Goal: Ask a question

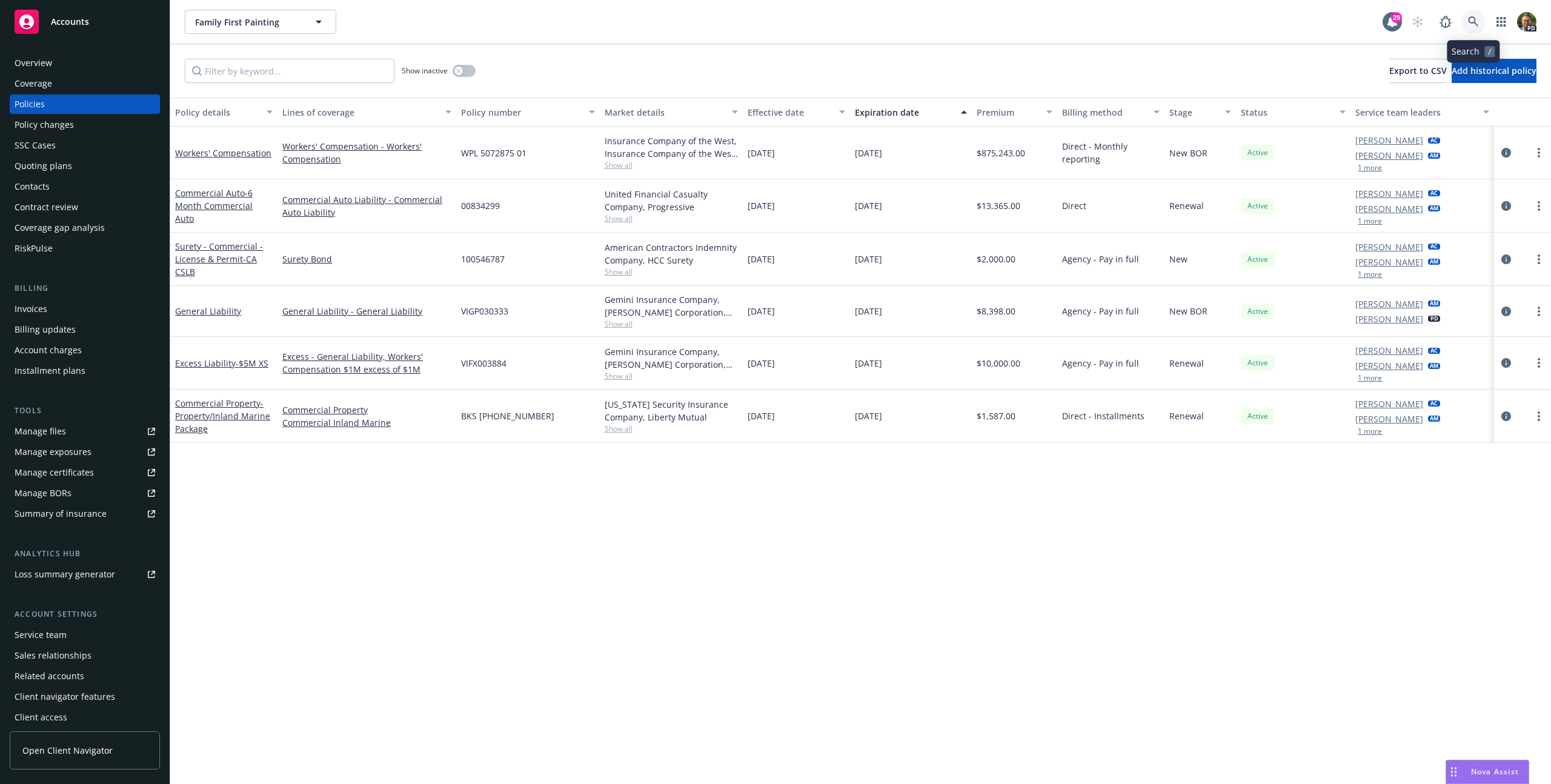
click at [1470, 24] on icon at bounding box center [1473, 21] width 11 height 11
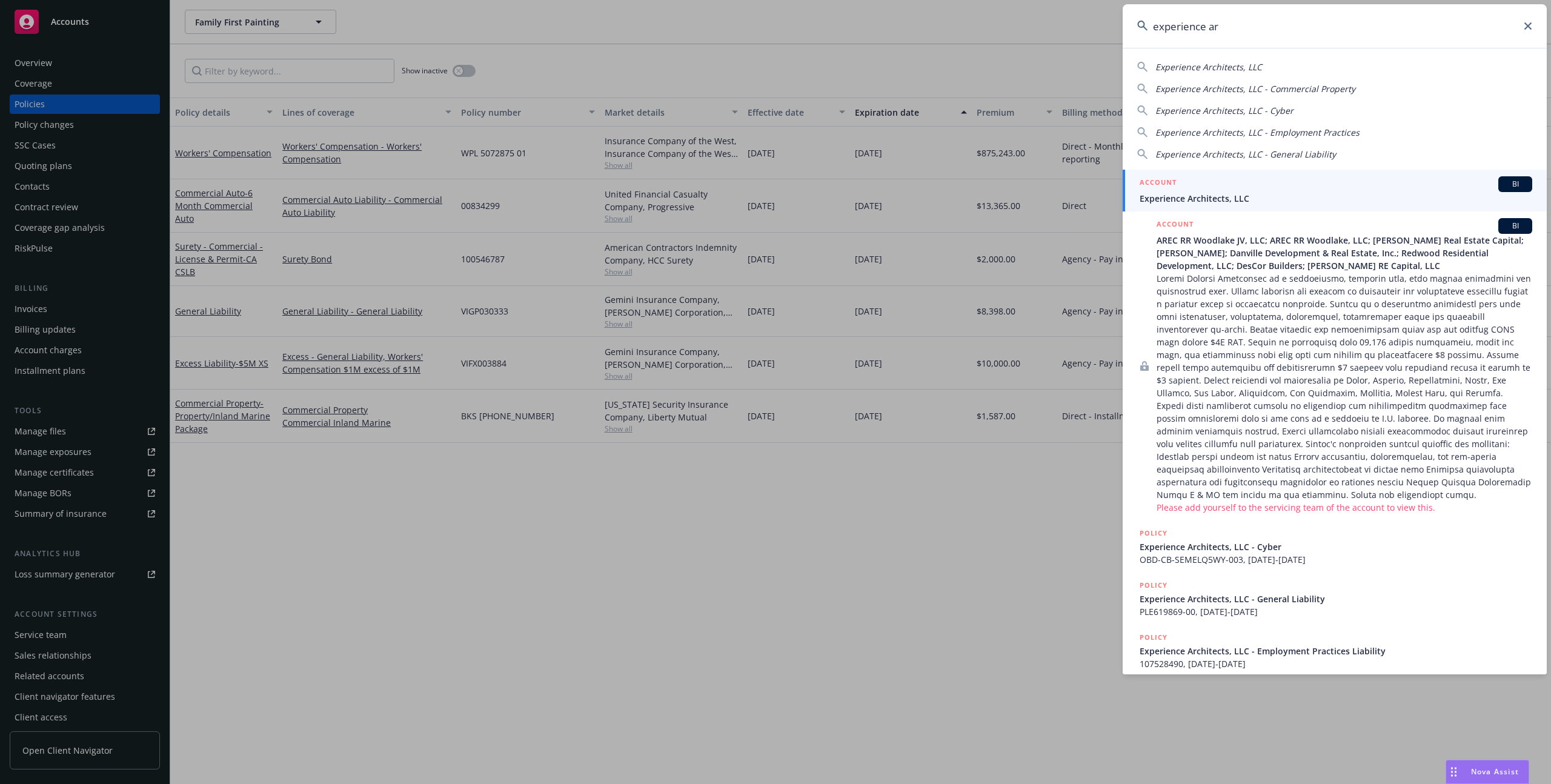
type input "experience ar"
click at [1241, 193] on span "Experience Architects, LLC" at bounding box center [1336, 198] width 392 height 13
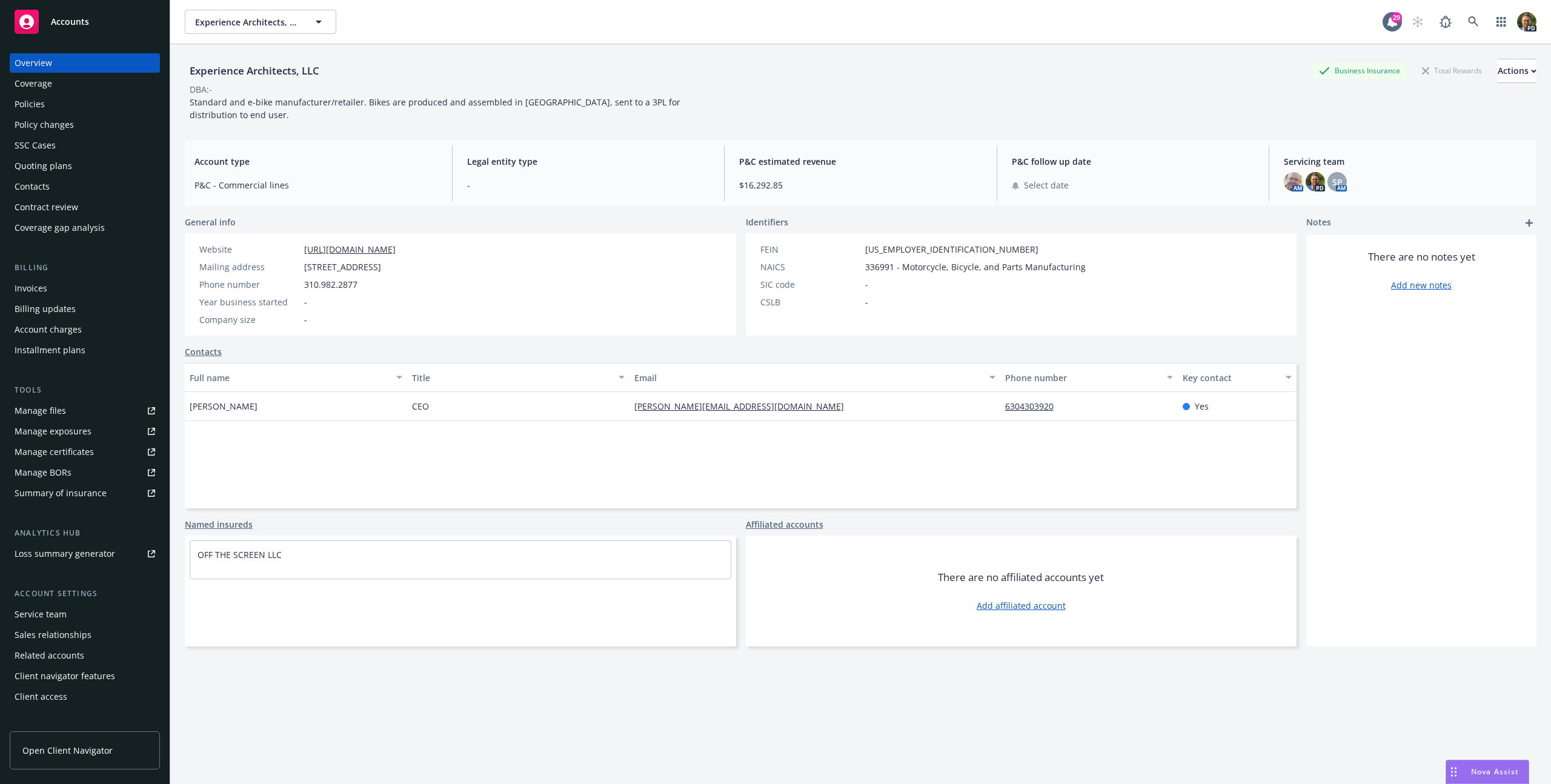
click at [41, 104] on div "Policies" at bounding box center [30, 104] width 30 height 20
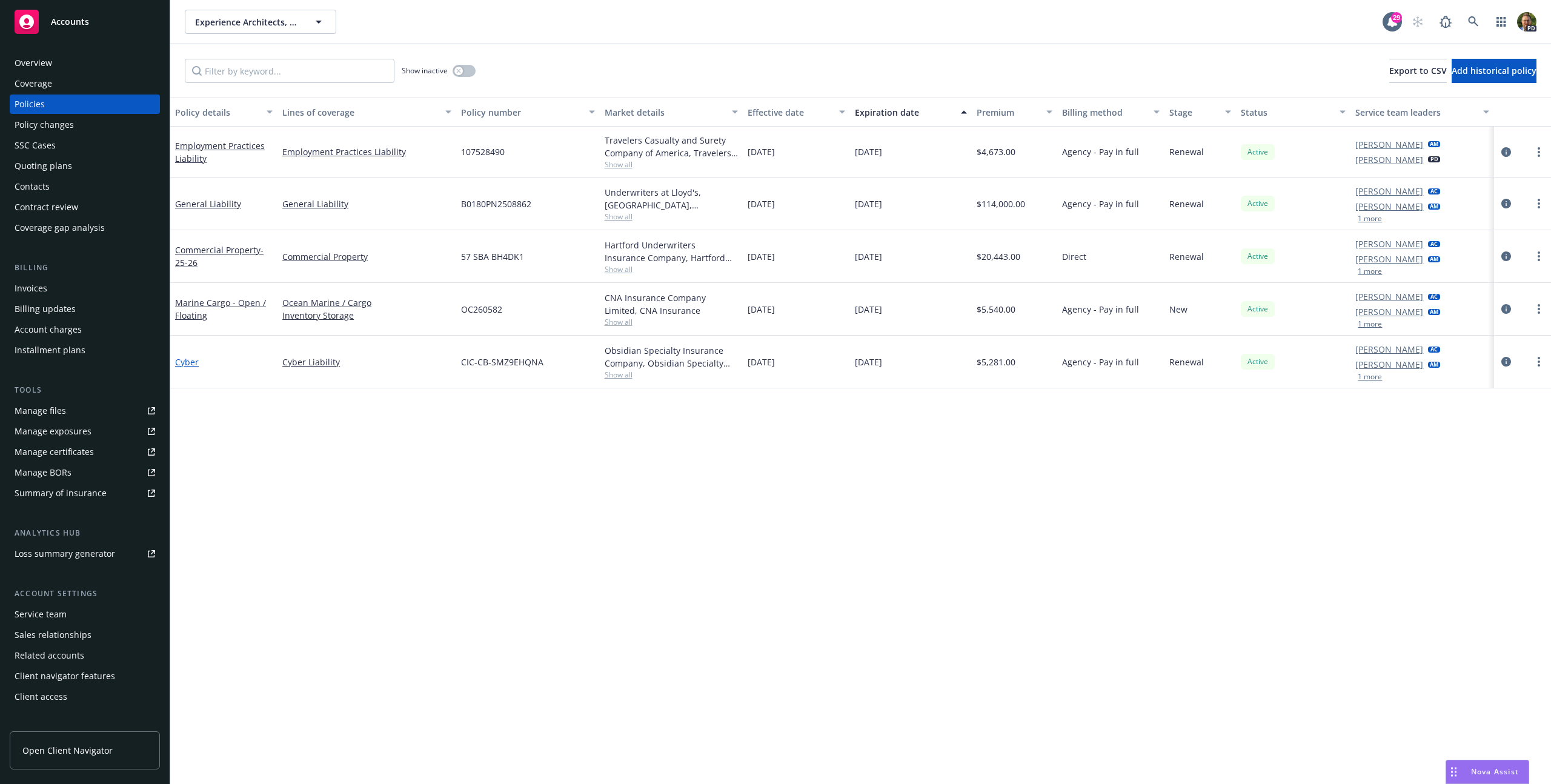
click at [188, 359] on link "Cyber" at bounding box center [186, 362] width 23 height 11
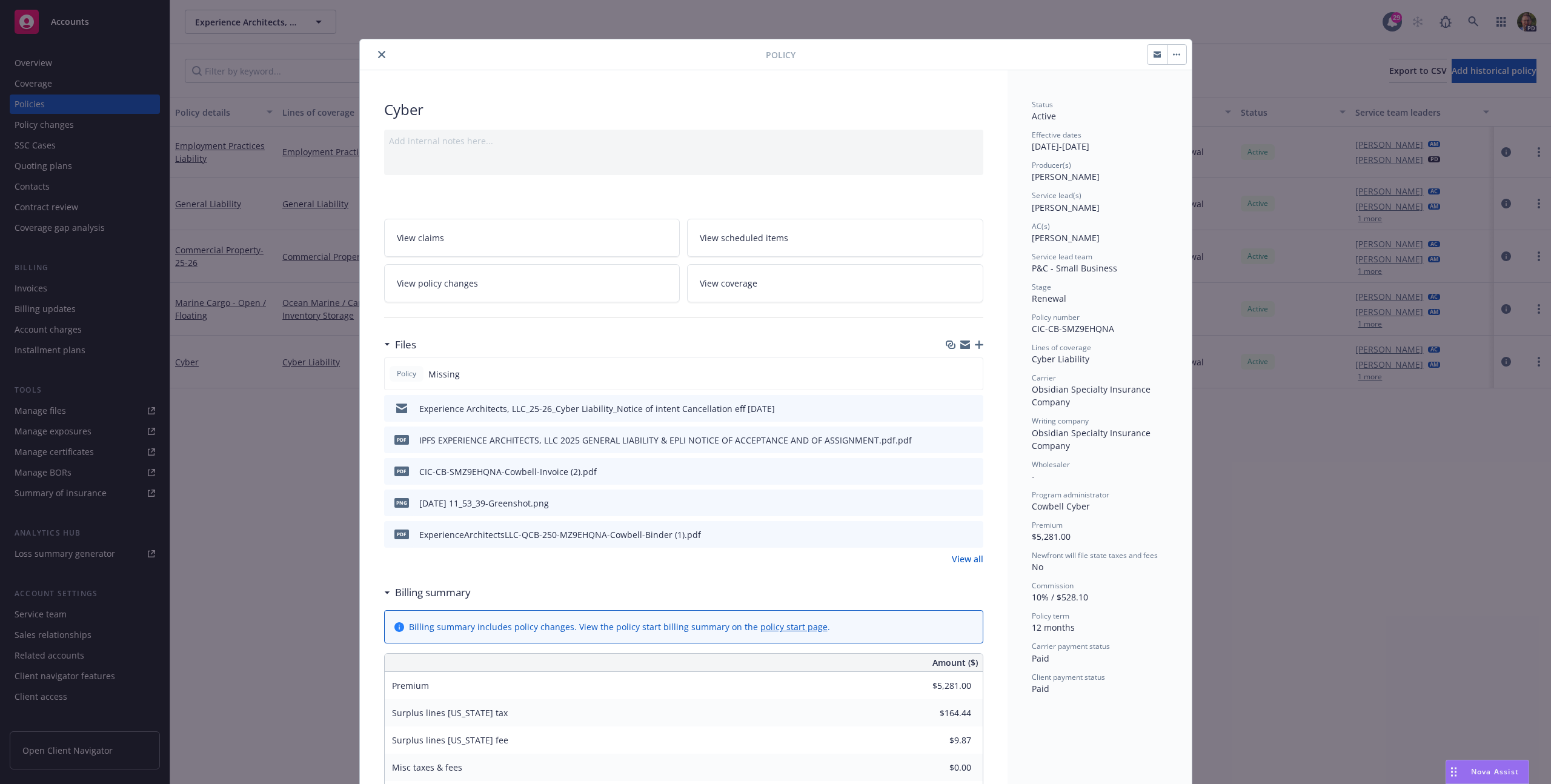
click at [378, 57] on icon "close" at bounding box center [382, 55] width 8 height 8
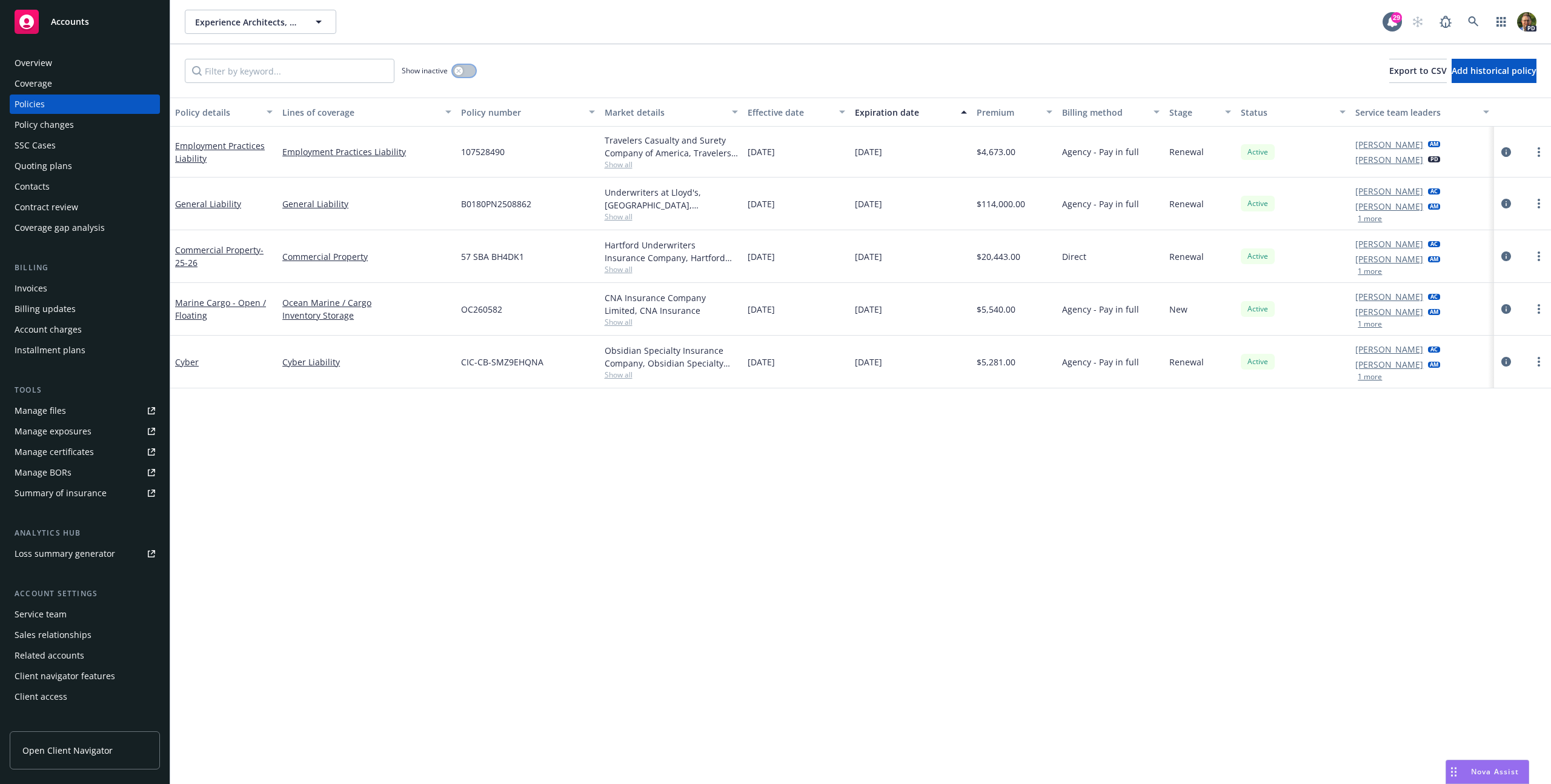
click at [455, 73] on div "button" at bounding box center [458, 70] width 8 height 8
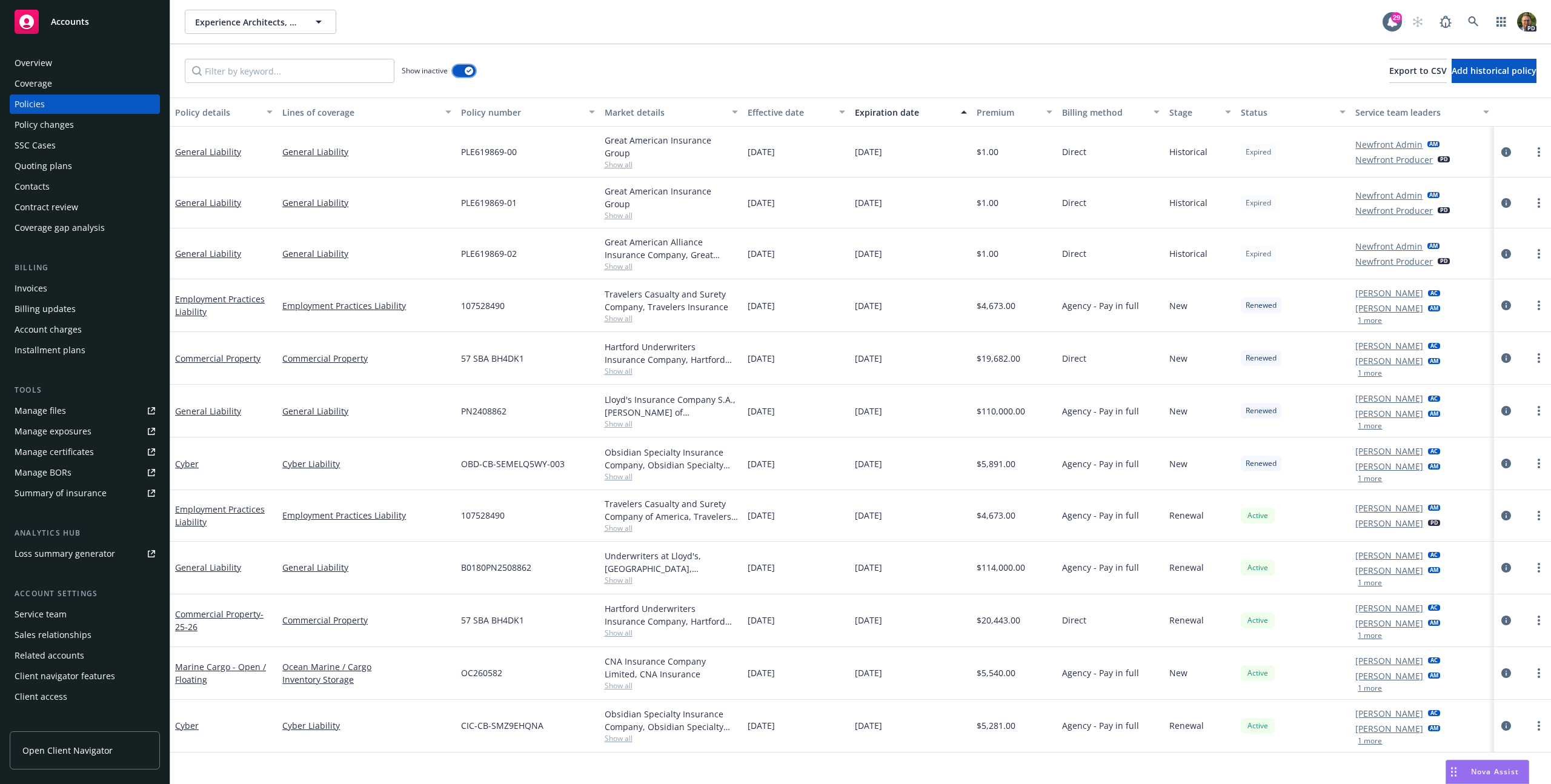
click at [459, 71] on button "button" at bounding box center [464, 71] width 23 height 12
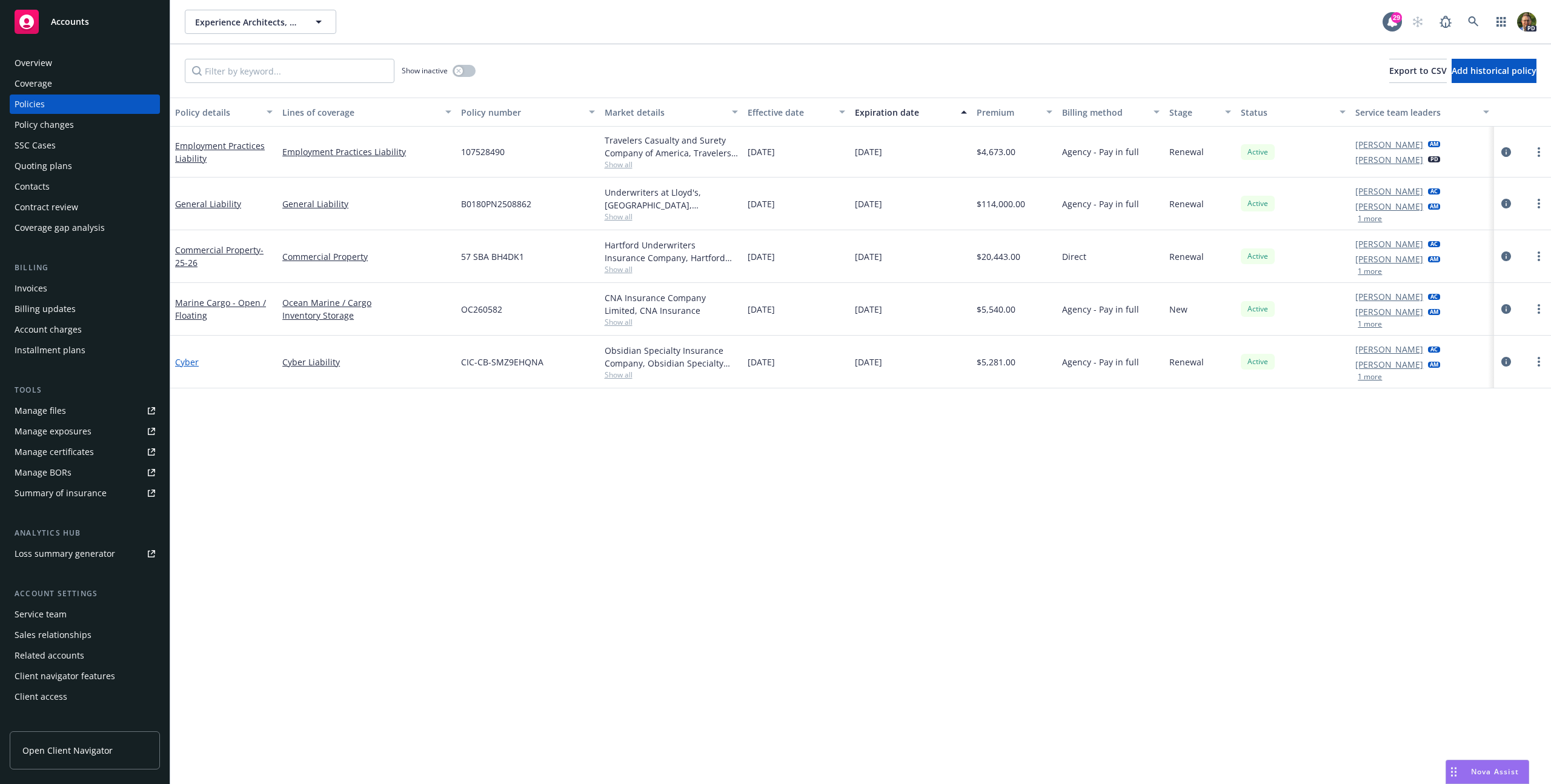
click at [197, 359] on link "Cyber" at bounding box center [186, 362] width 23 height 11
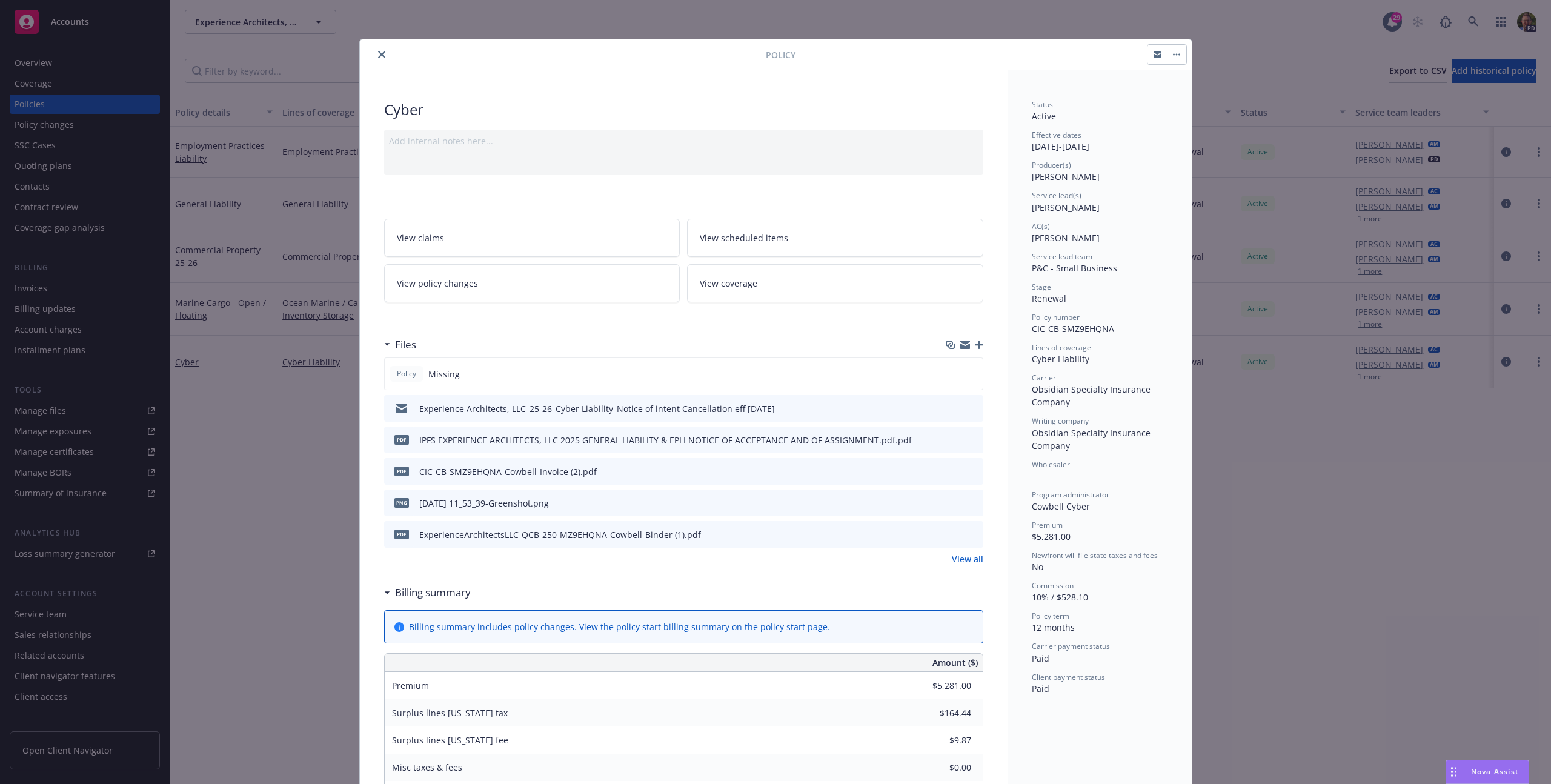
scroll to position [37, 0]
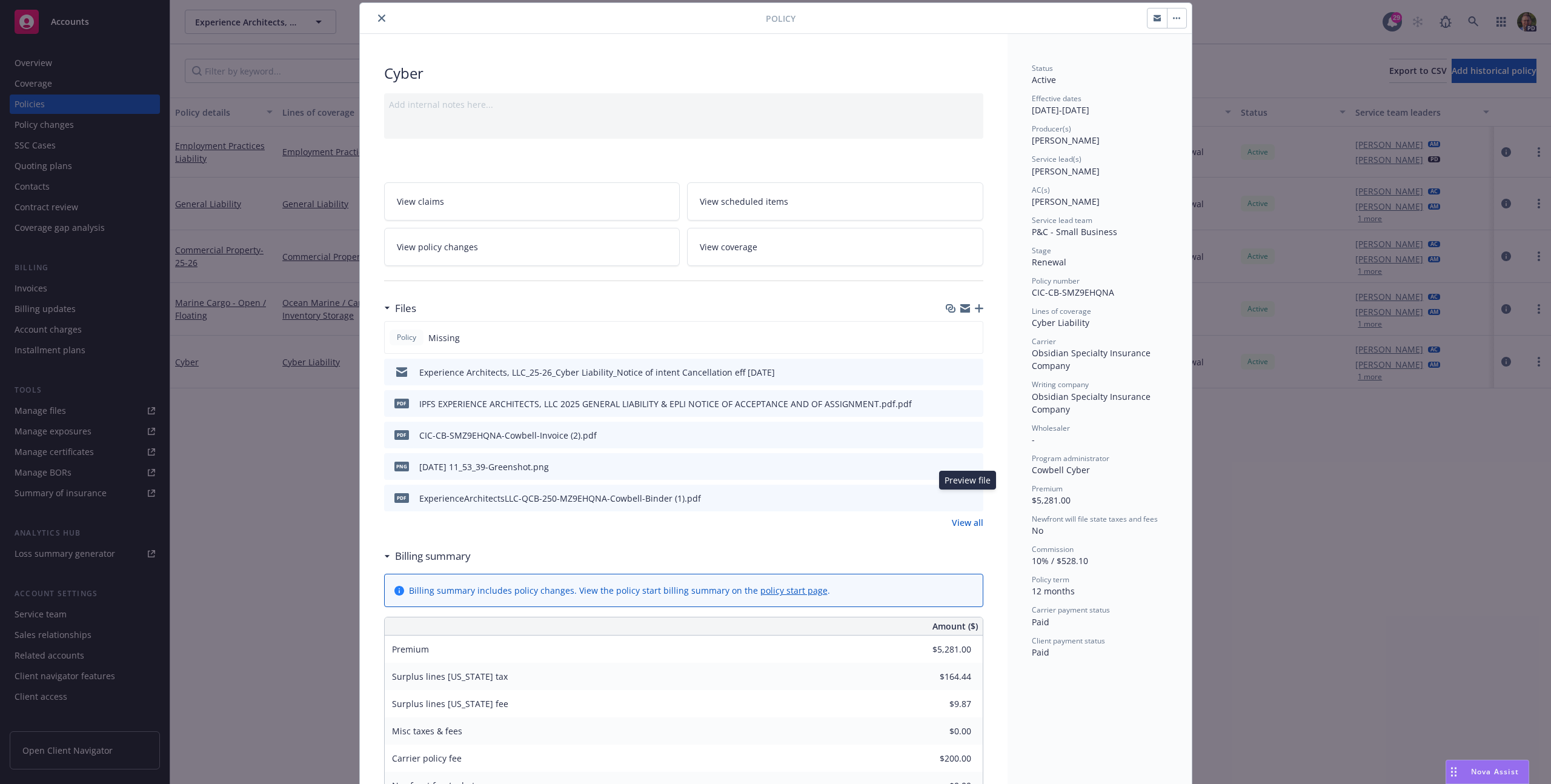
click at [969, 498] on icon "preview file" at bounding box center [972, 497] width 11 height 8
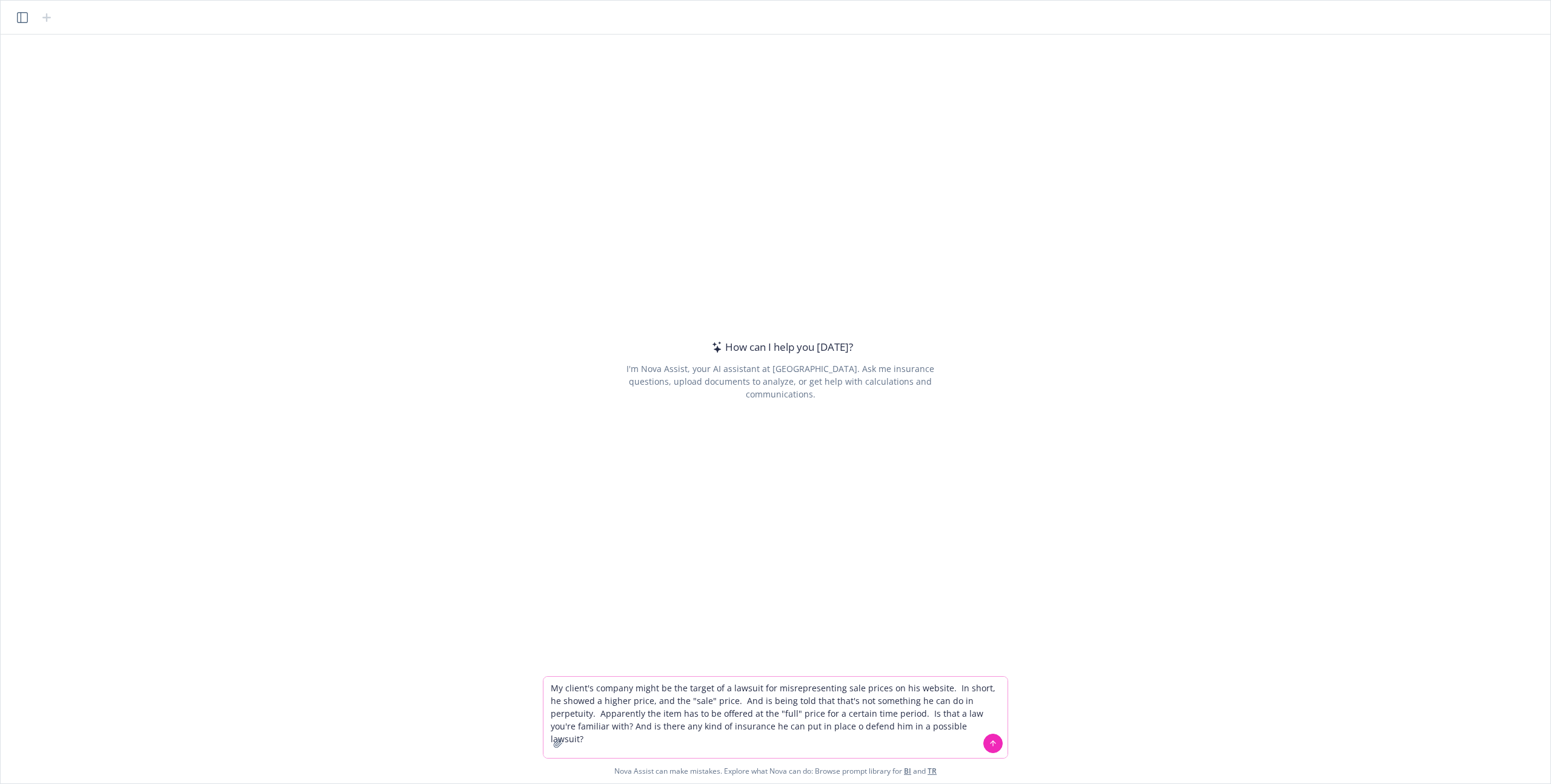
click at [985, 740] on button at bounding box center [993, 743] width 20 height 20
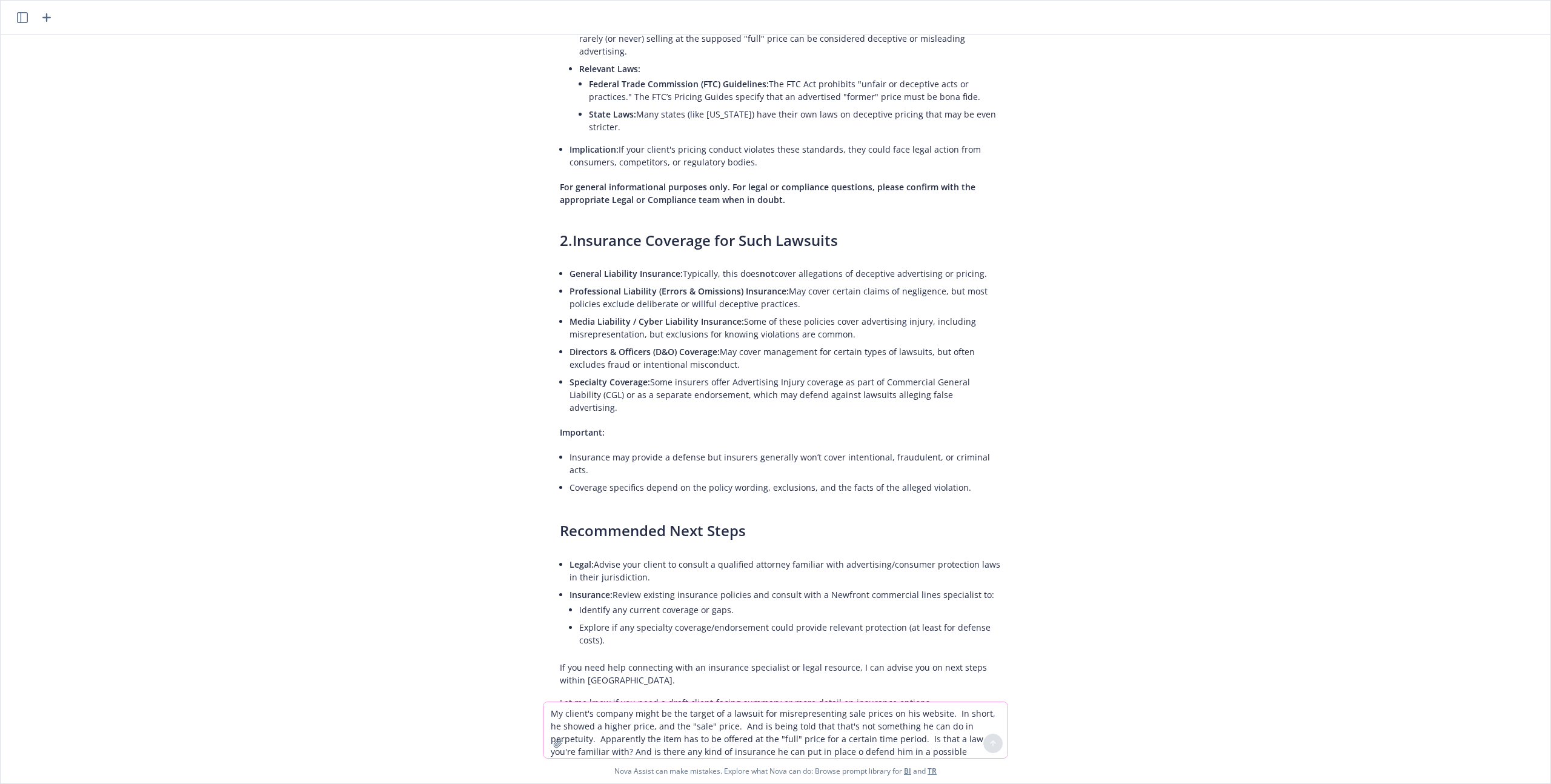
scroll to position [223, 0]
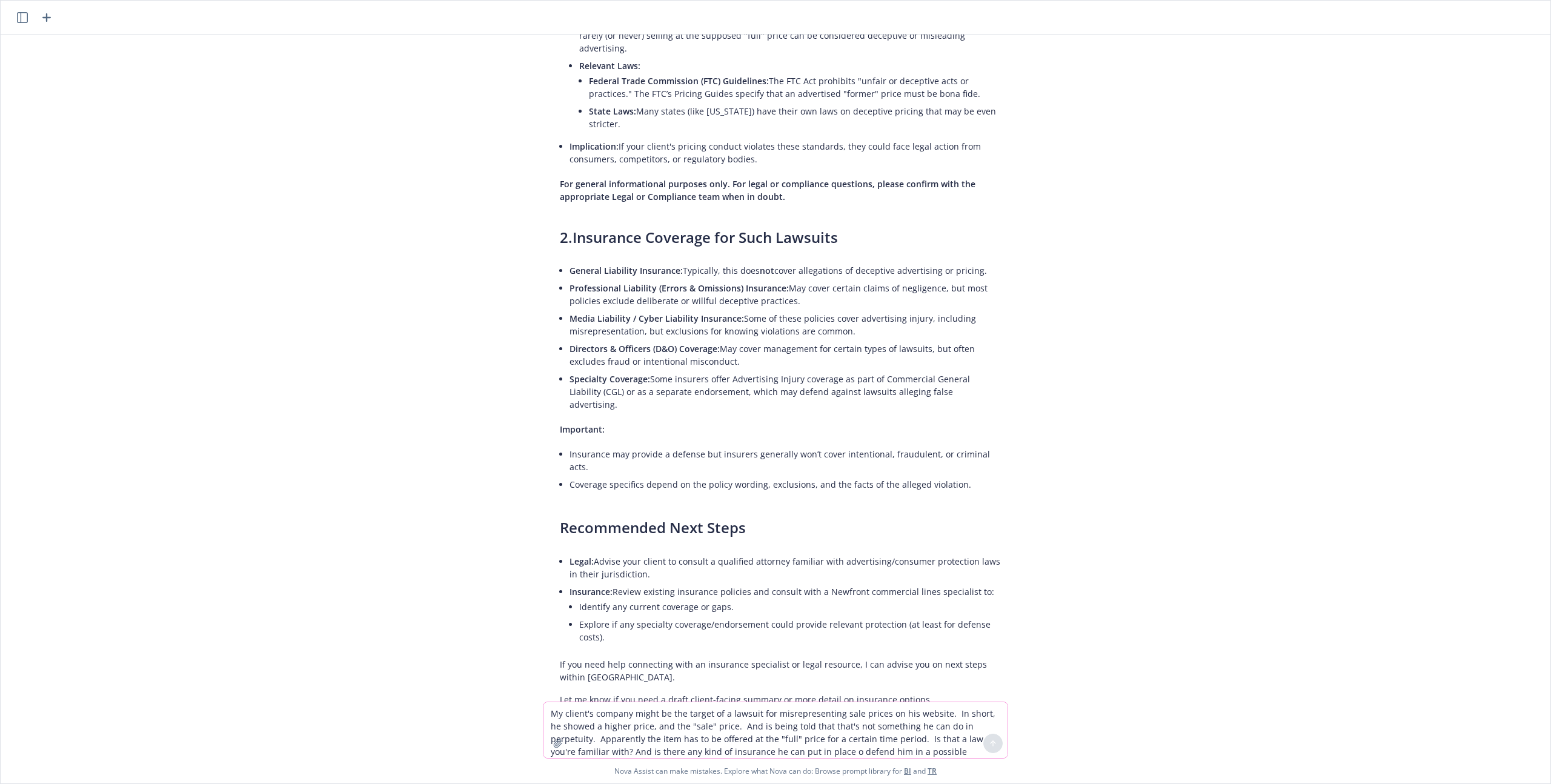
paste textarea "OK....Thank you. Same client...might also be getting sued for puting a "UL test…"
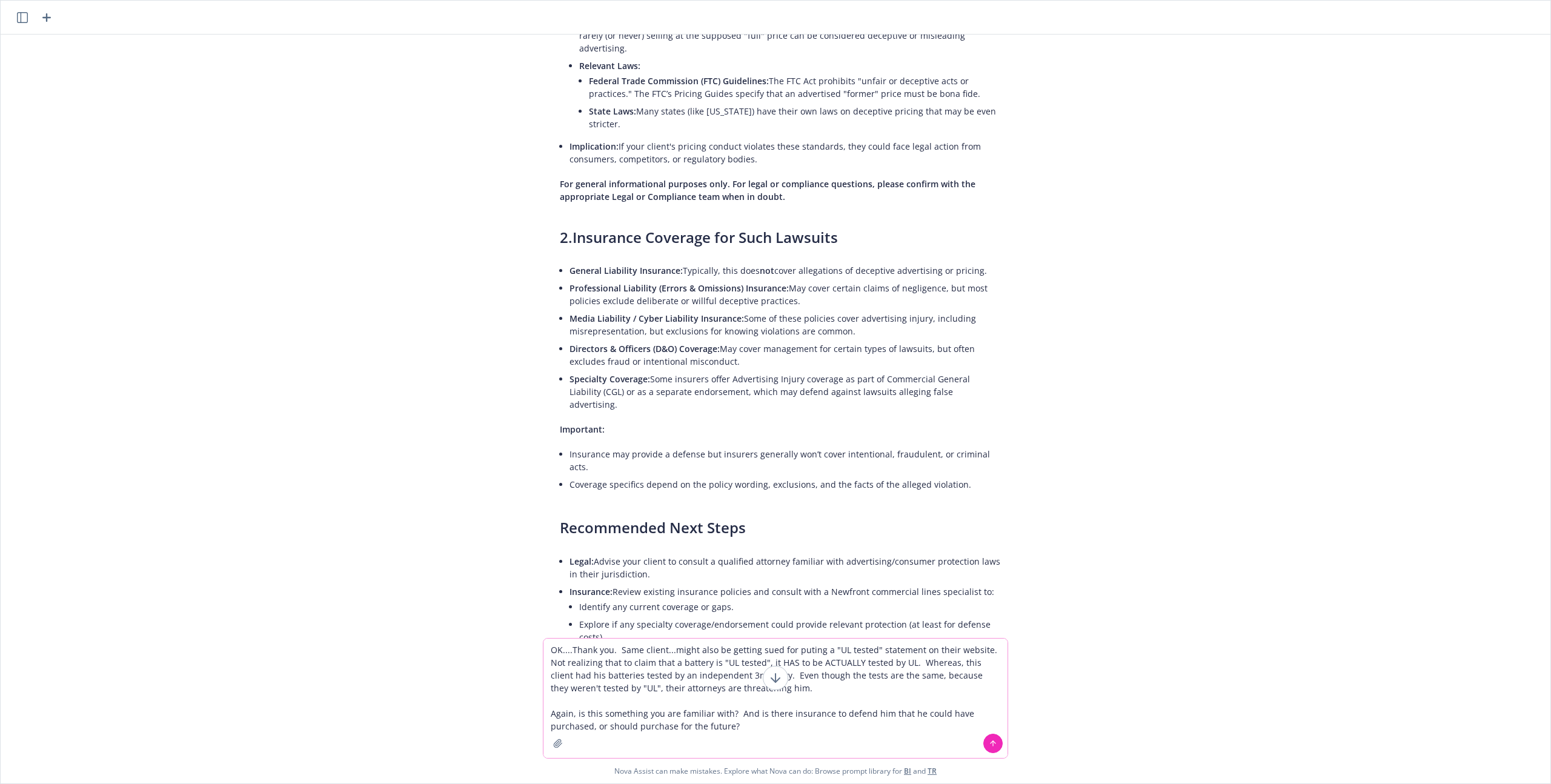
type textarea "OK....Thank you. Same client...might also be getting sued for puting a "UL test…"
click at [991, 744] on icon at bounding box center [993, 742] width 5 height 3
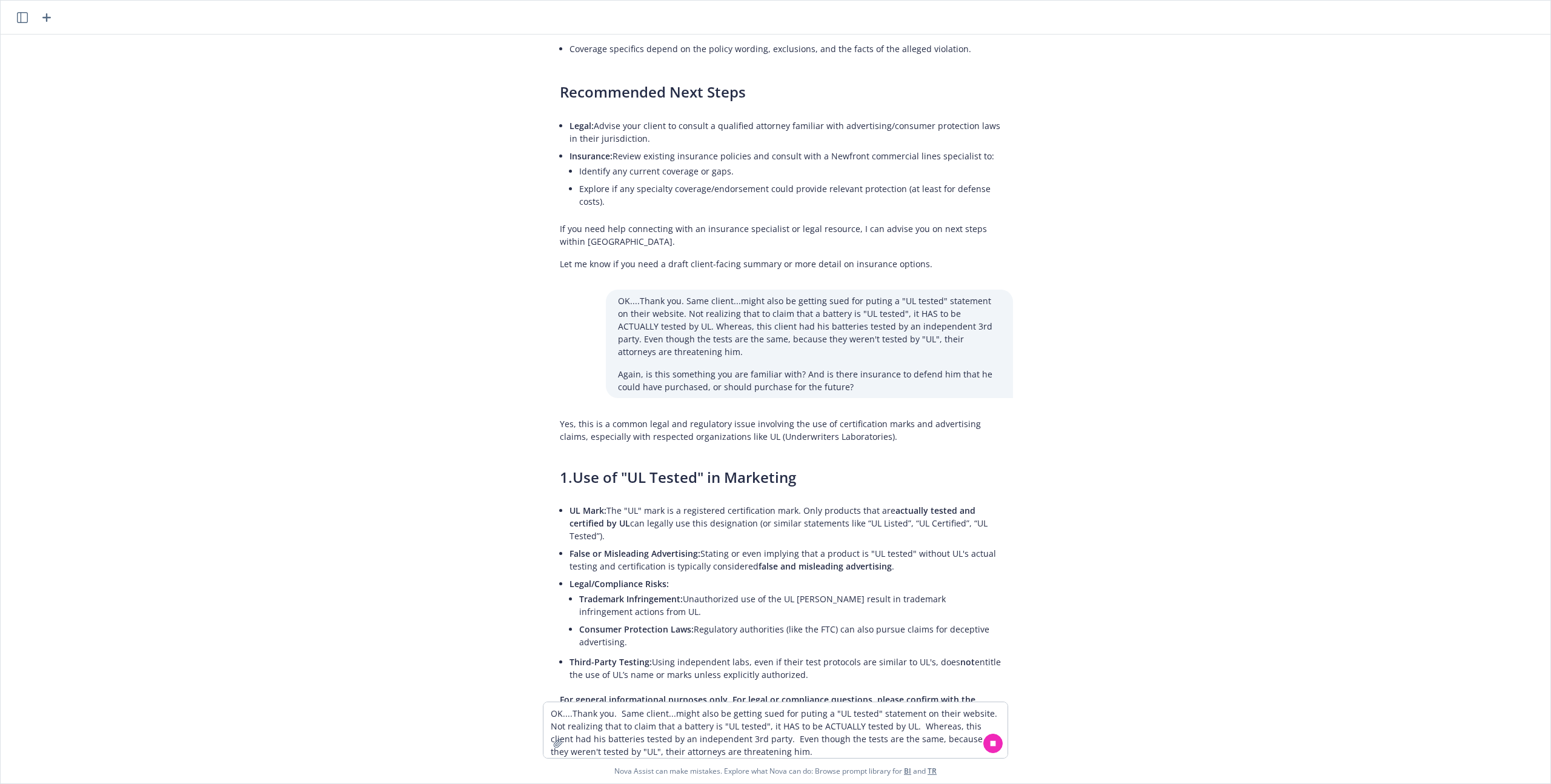
scroll to position [748, 0]
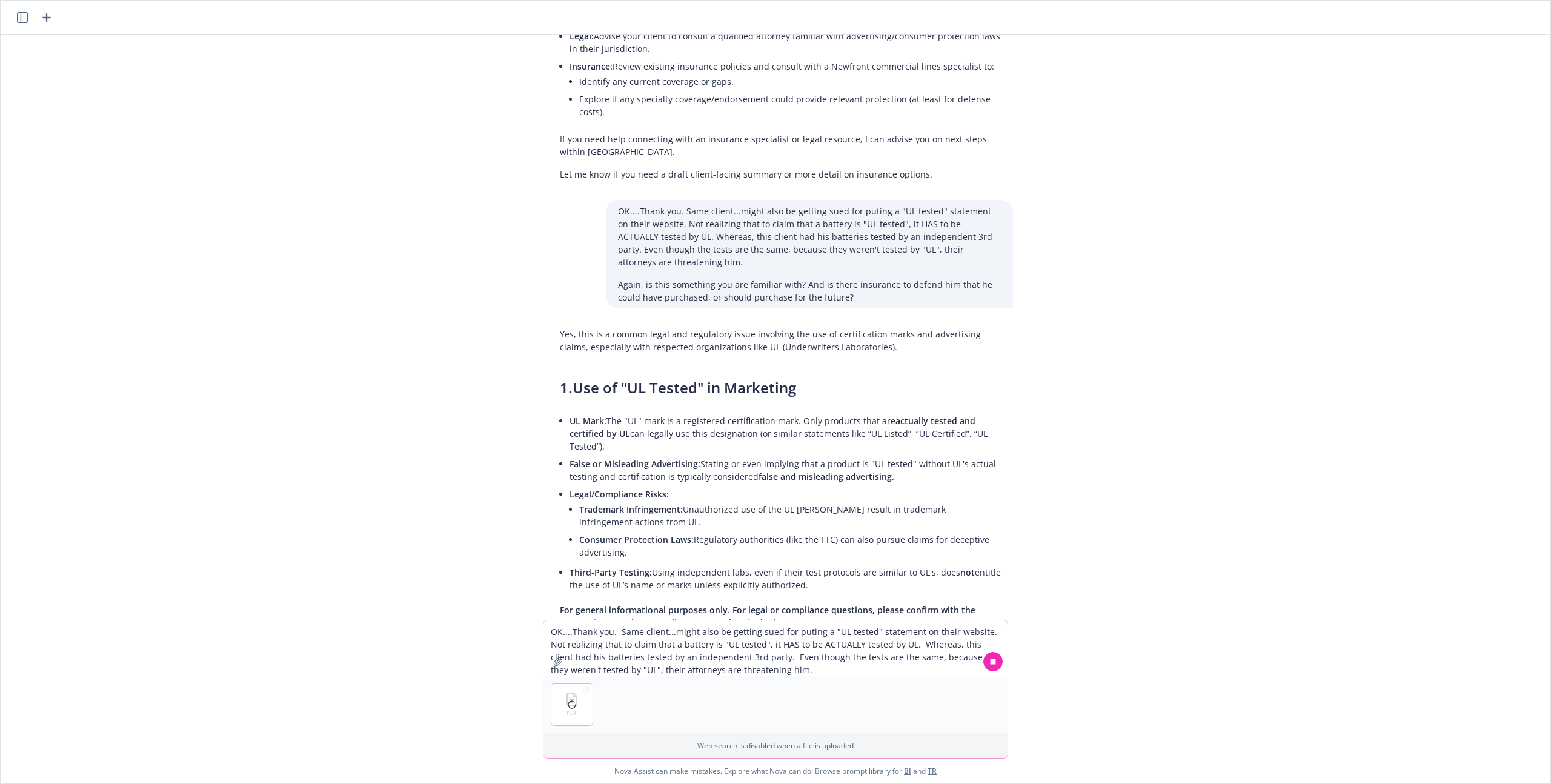
click at [613, 646] on textarea "OK....Thank you. Same client...might also be getting sued for puting a "UL test…" at bounding box center [775, 648] width 464 height 56
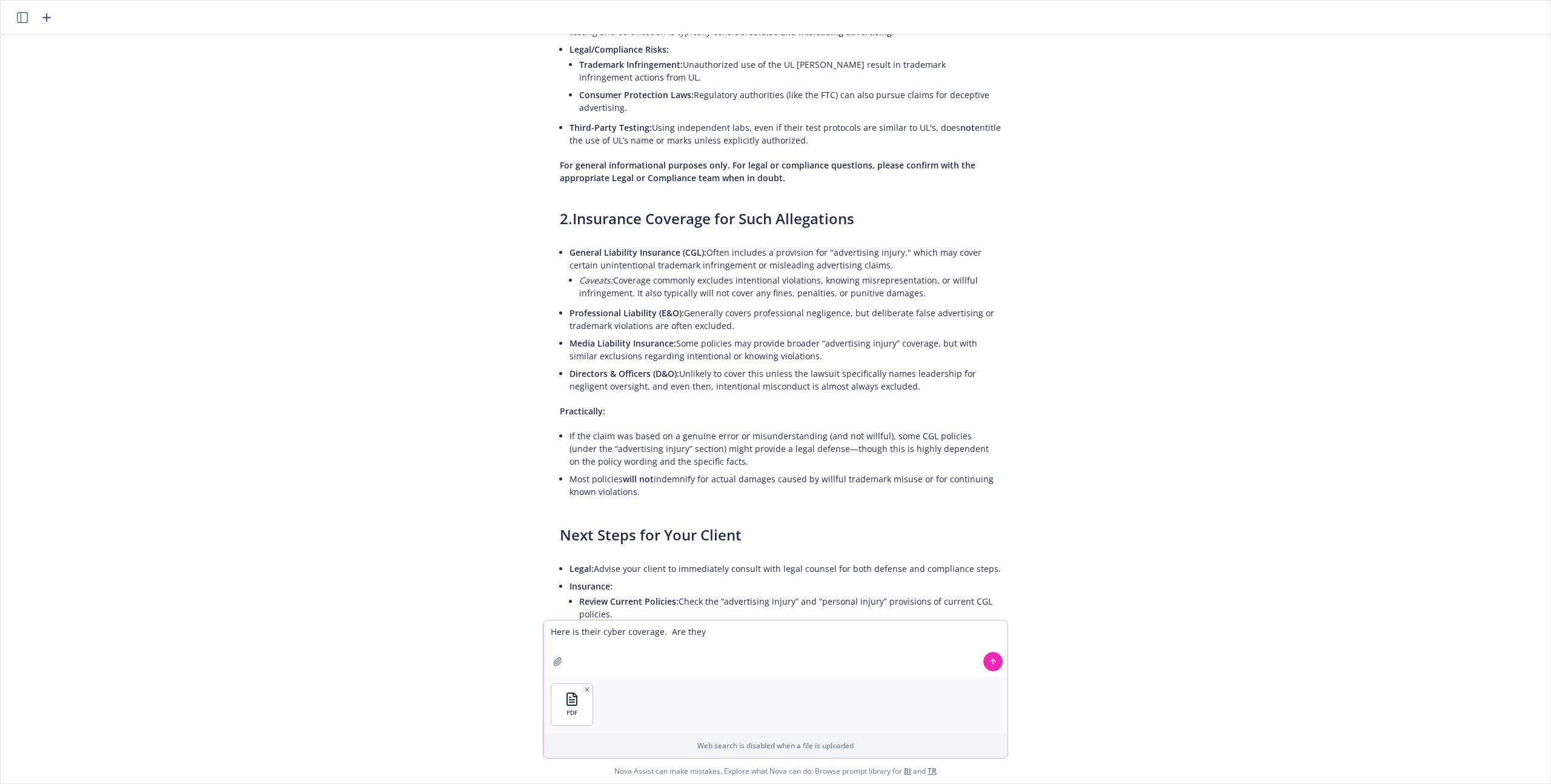
scroll to position [1312, 0]
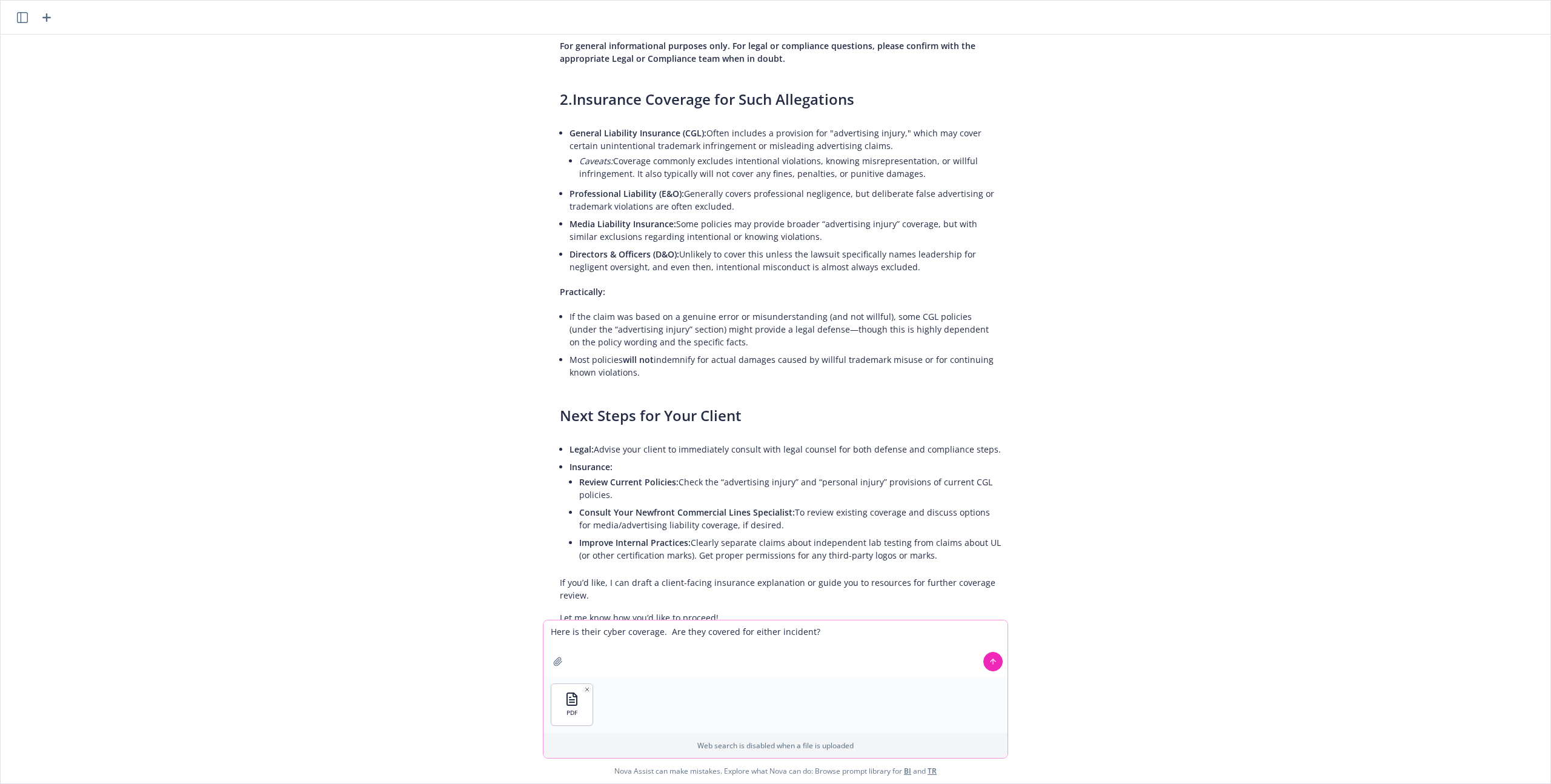
type textarea "Here is their cyber coverage. Are they covered for either incident?"
click at [1003, 658] on div at bounding box center [993, 661] width 29 height 29
click at [999, 658] on button at bounding box center [993, 661] width 20 height 20
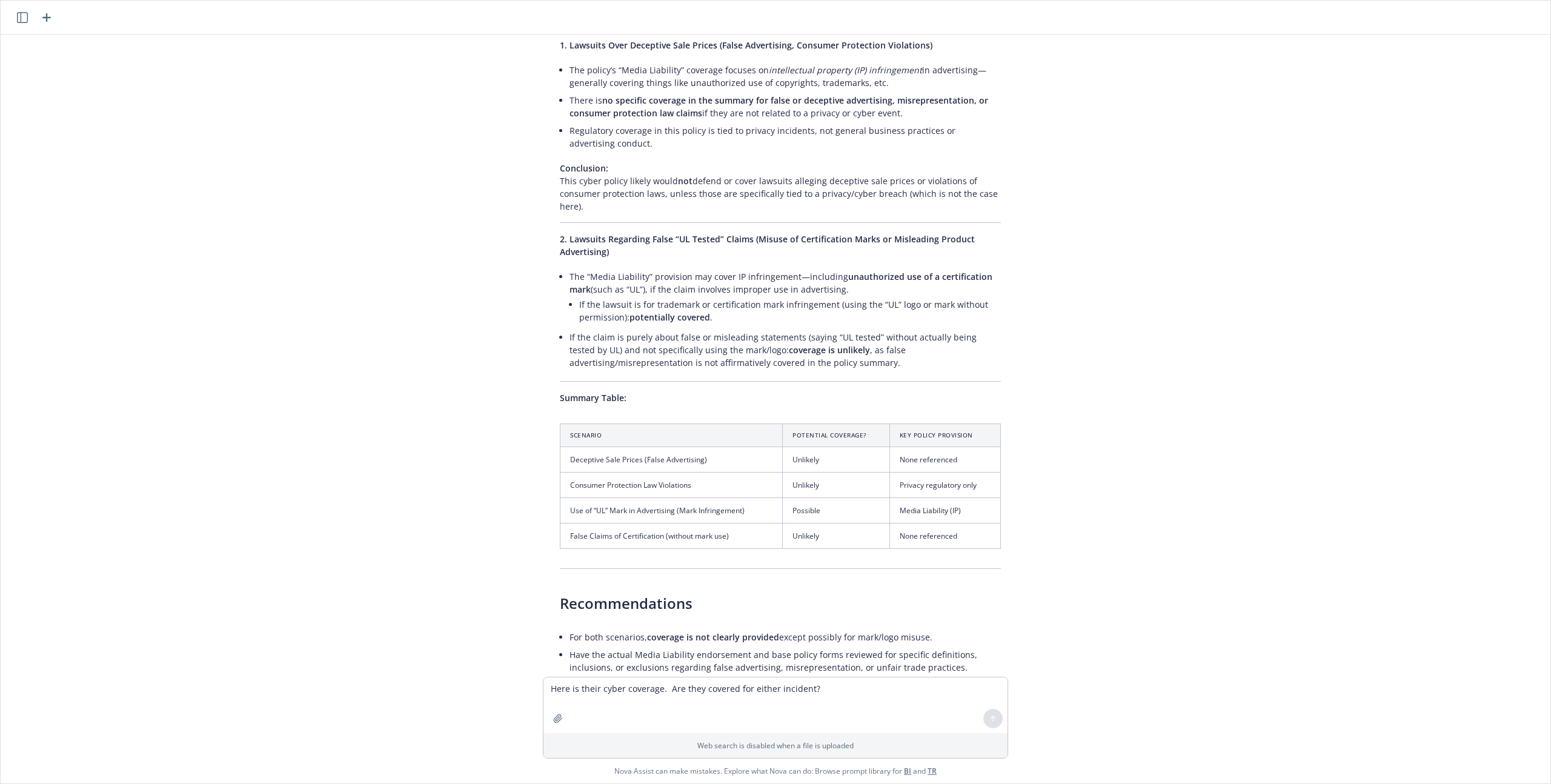
scroll to position [2140, 0]
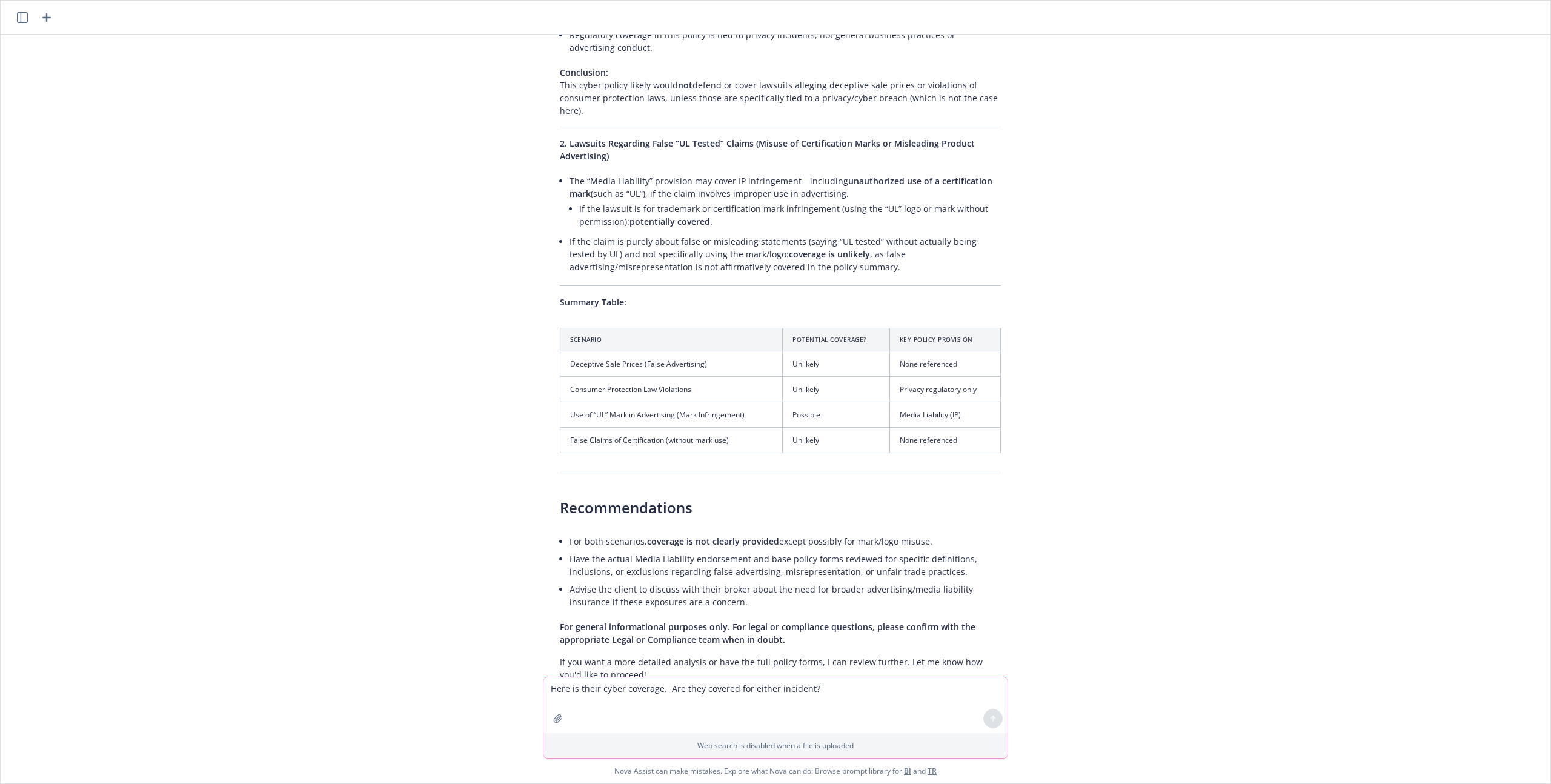
click at [641, 689] on textarea "Here is their cyber coverage. Are they covered for either incident?" at bounding box center [775, 705] width 464 height 56
type textarea "Could these claims be covered if the cyber policy was endorsed properly? If so,…"
click at [998, 715] on button at bounding box center [993, 718] width 20 height 20
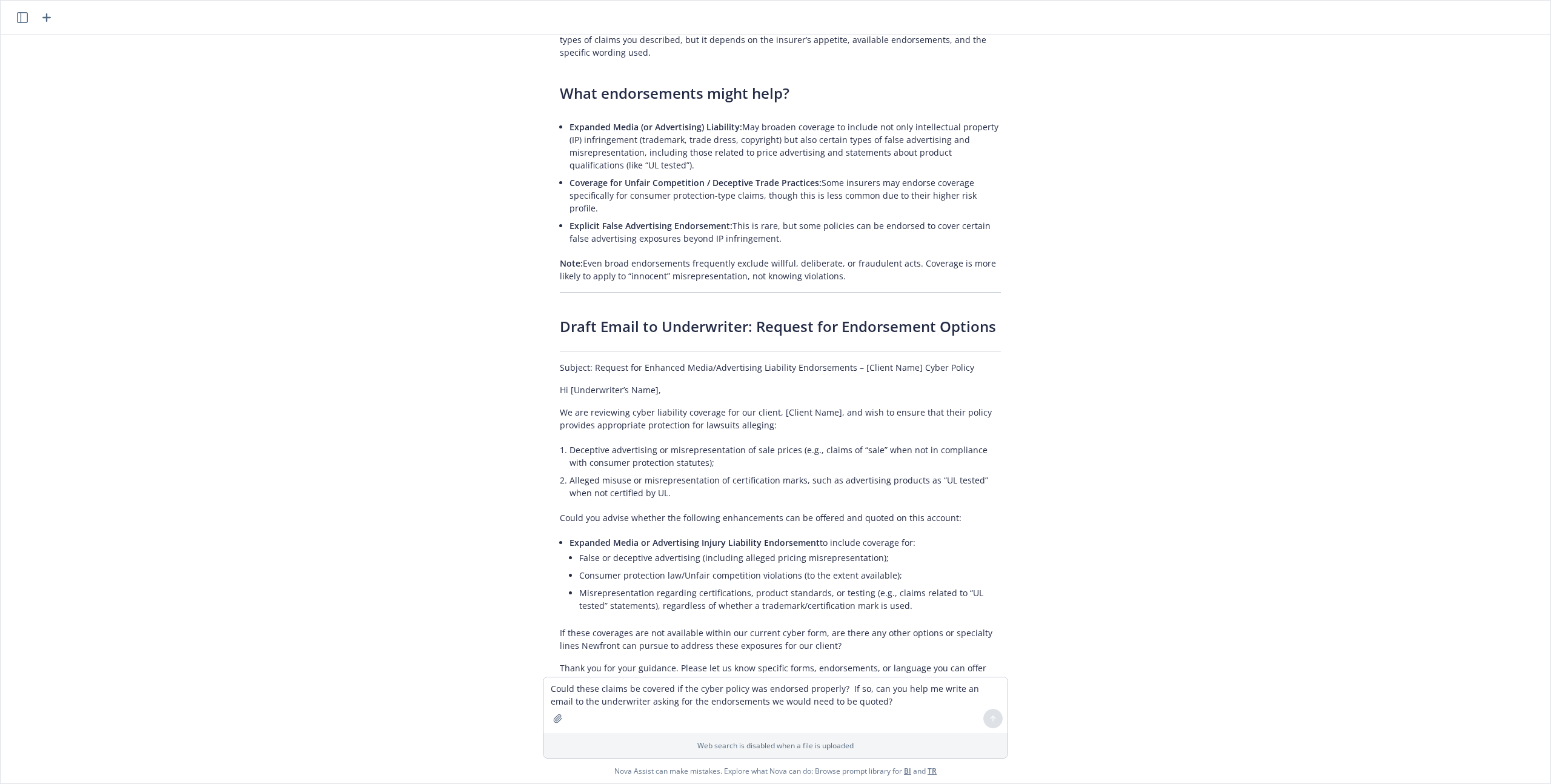
scroll to position [2910, 0]
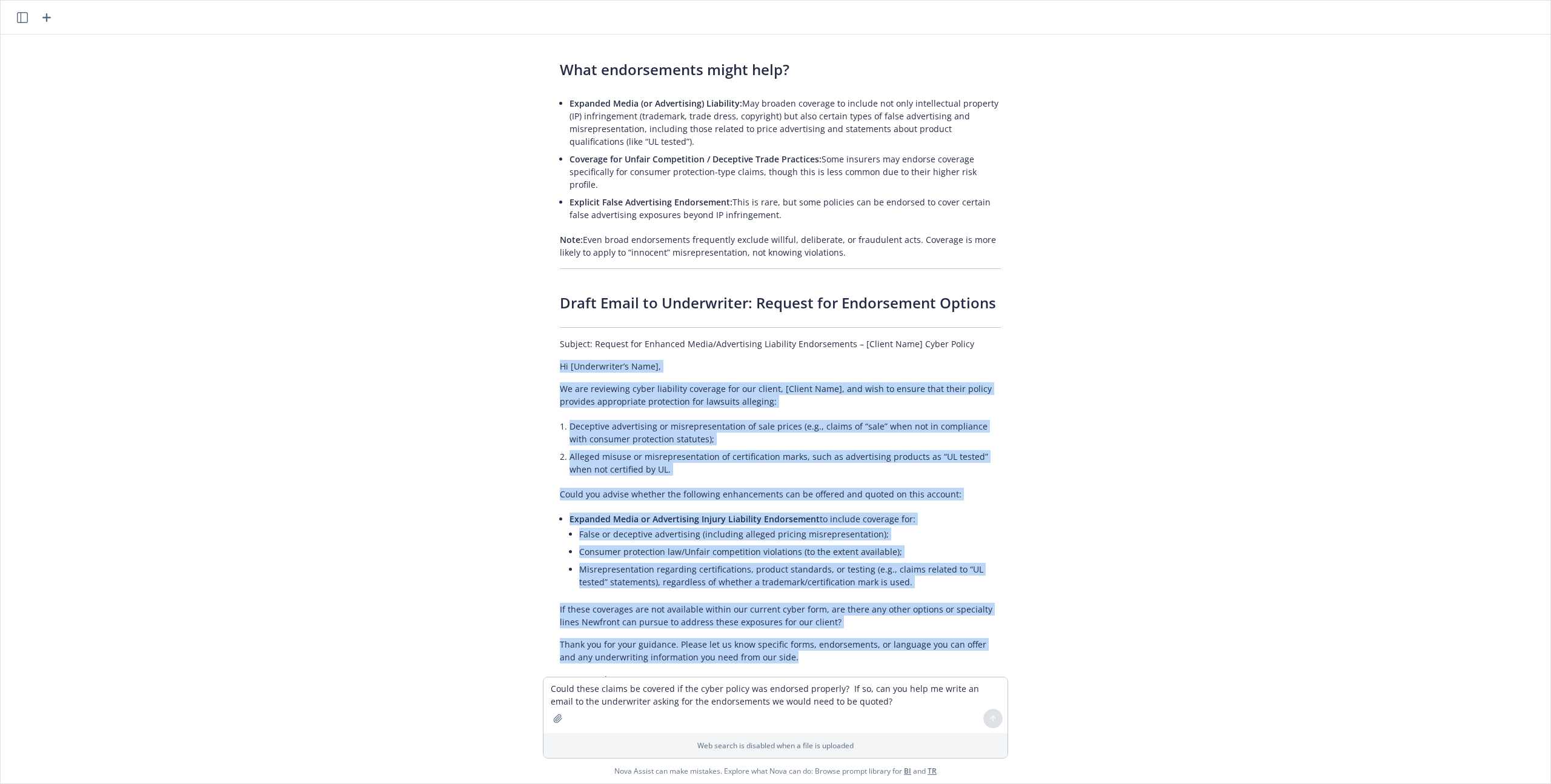
drag, startPoint x: 773, startPoint y: 595, endPoint x: 543, endPoint y: 299, distance: 374.9
click at [548, 299] on div "Yes, with the proper endorsements , some cyber or specialty insurance policies …" at bounding box center [780, 377] width 465 height 769
copy div "Hi [Underwriter’s Name], We are reviewing cyber liability coverage for our clie…"
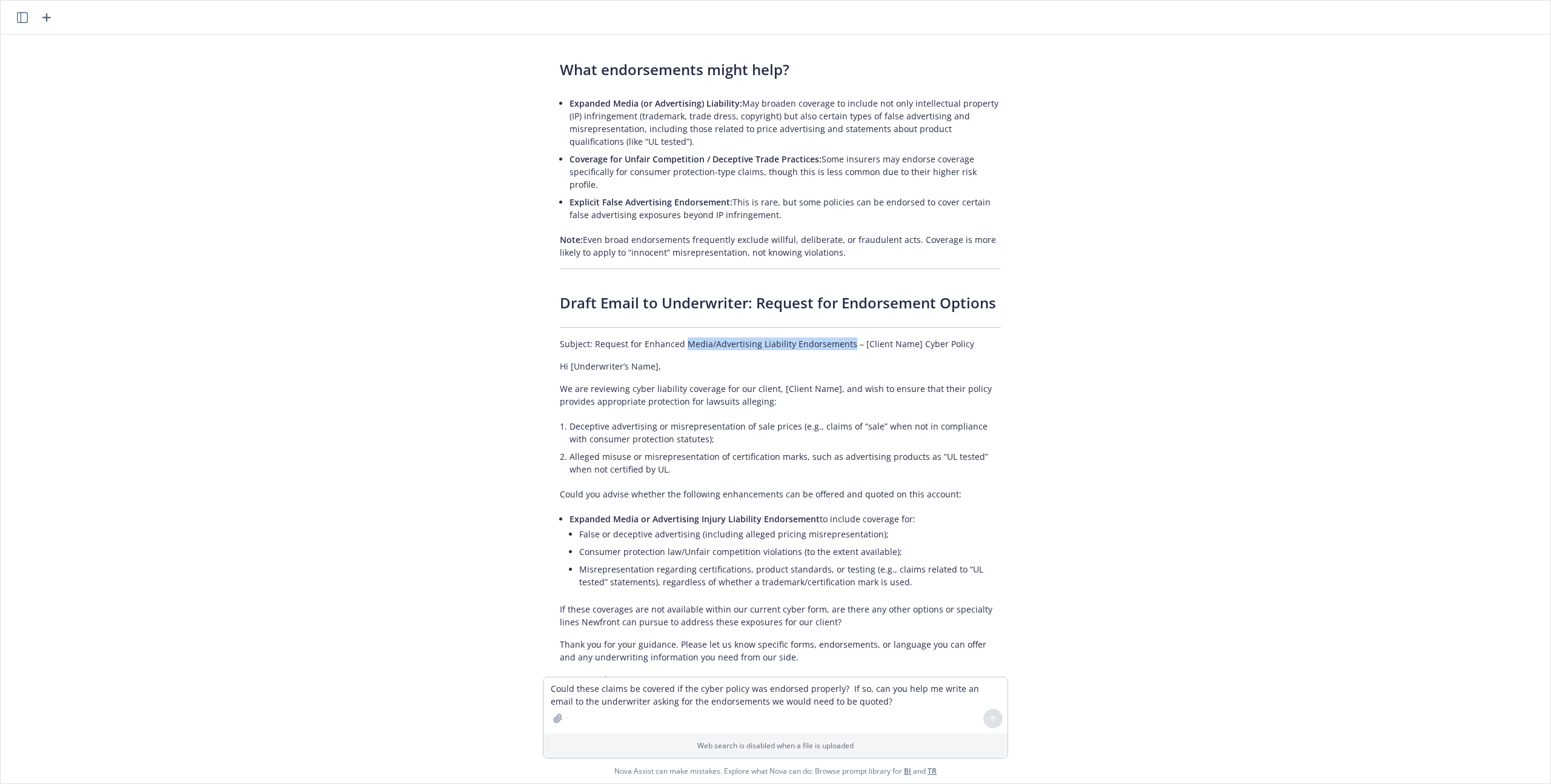
drag, startPoint x: 681, startPoint y: 280, endPoint x: 840, endPoint y: 282, distance: 159.0
click at [840, 337] on p "Subject: Request for Enhanced Media/Advertising Liability Endorsements – [Clien…" at bounding box center [780, 344] width 441 height 13
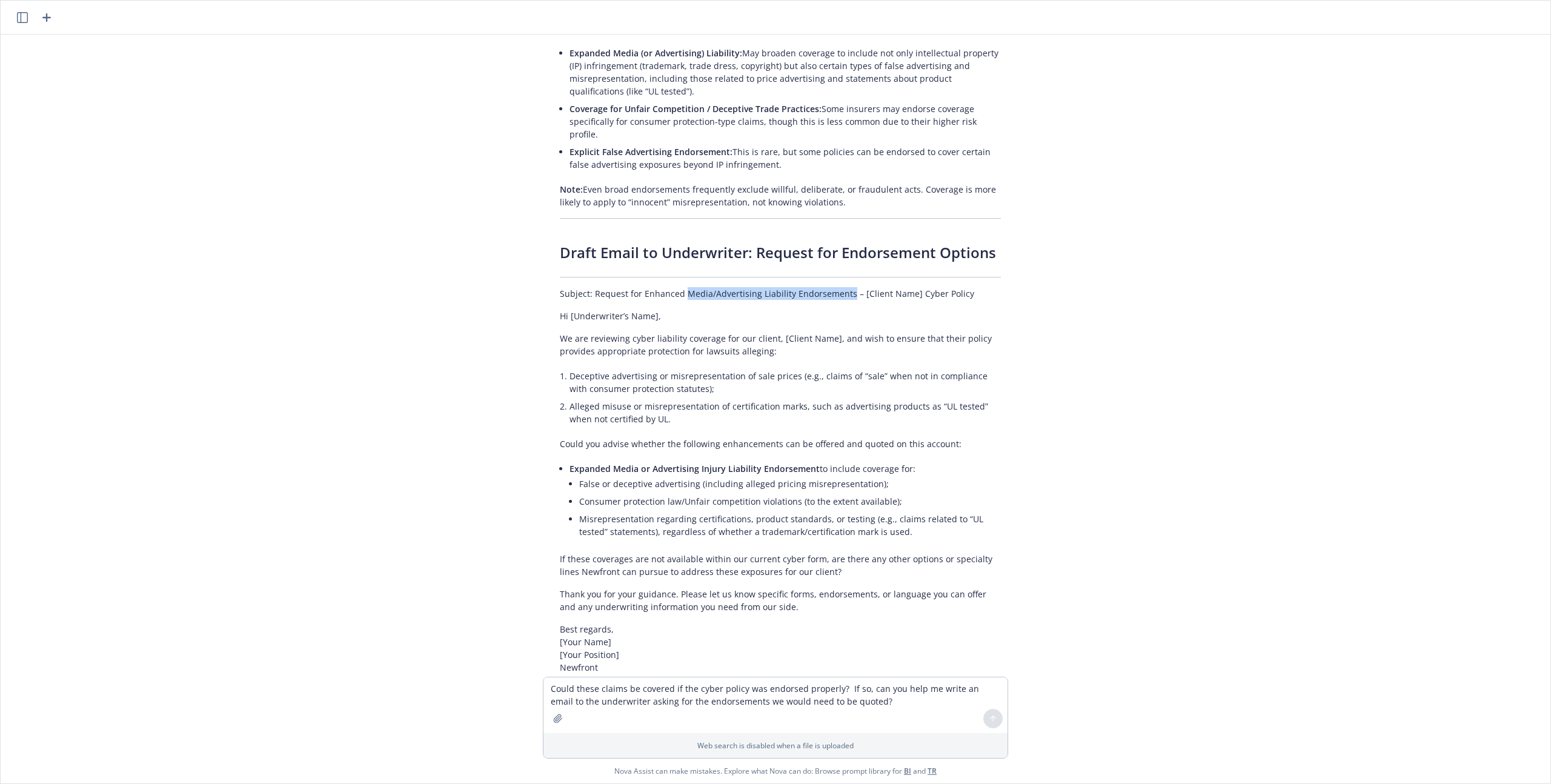
copy p "Media/Advertising Liability Endorsements"
